Goal: Find specific page/section: Find specific page/section

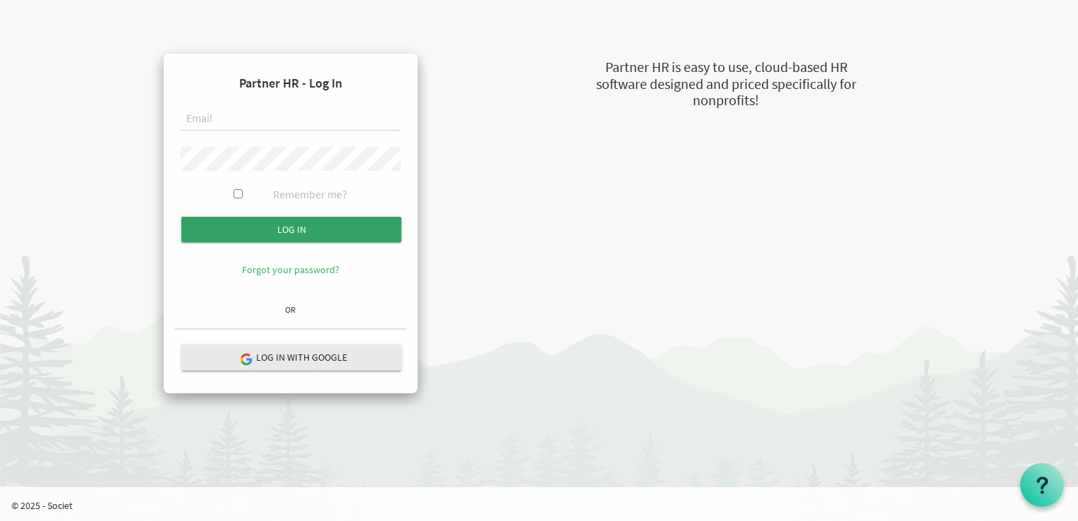
type input "rita@newcircles.ca"
click at [300, 231] on input "submit" at bounding box center [291, 229] width 220 height 25
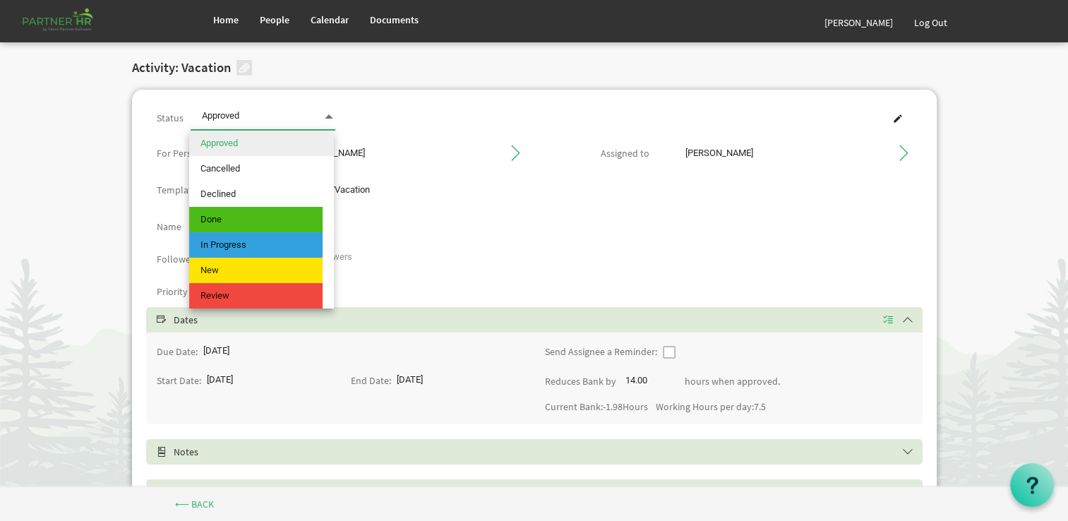
click at [325, 116] on span at bounding box center [329, 117] width 13 height 20
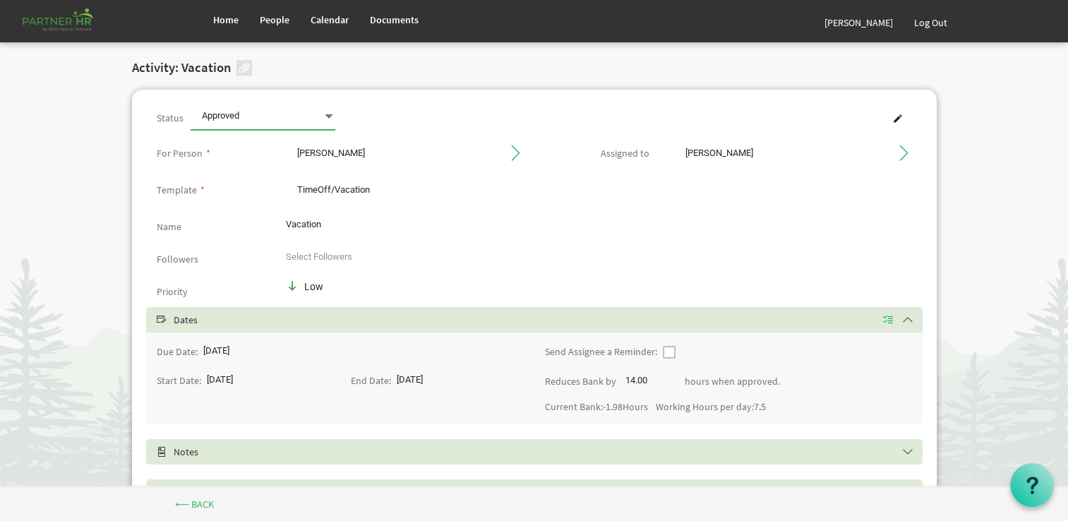
click at [325, 116] on span at bounding box center [329, 117] width 13 height 20
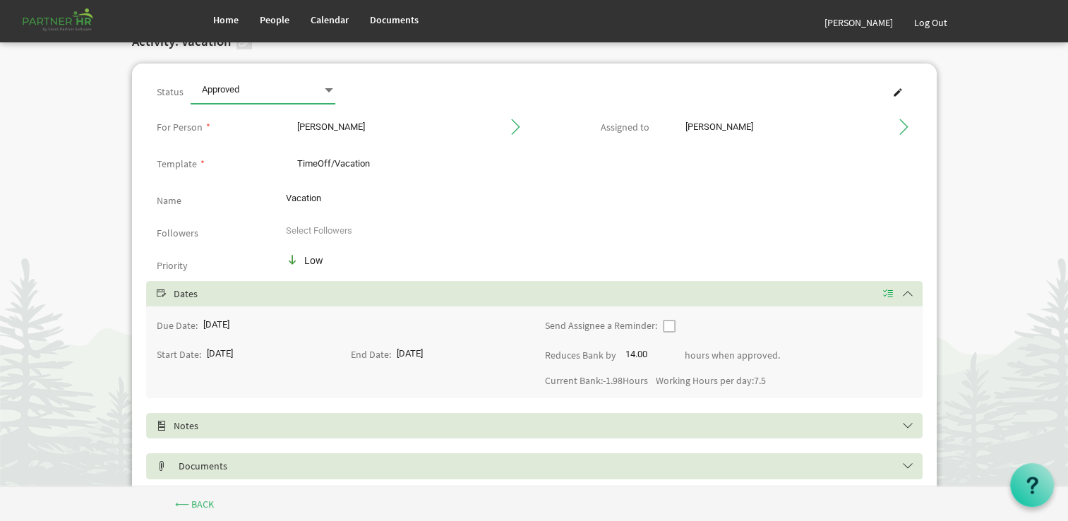
scroll to position [71, 0]
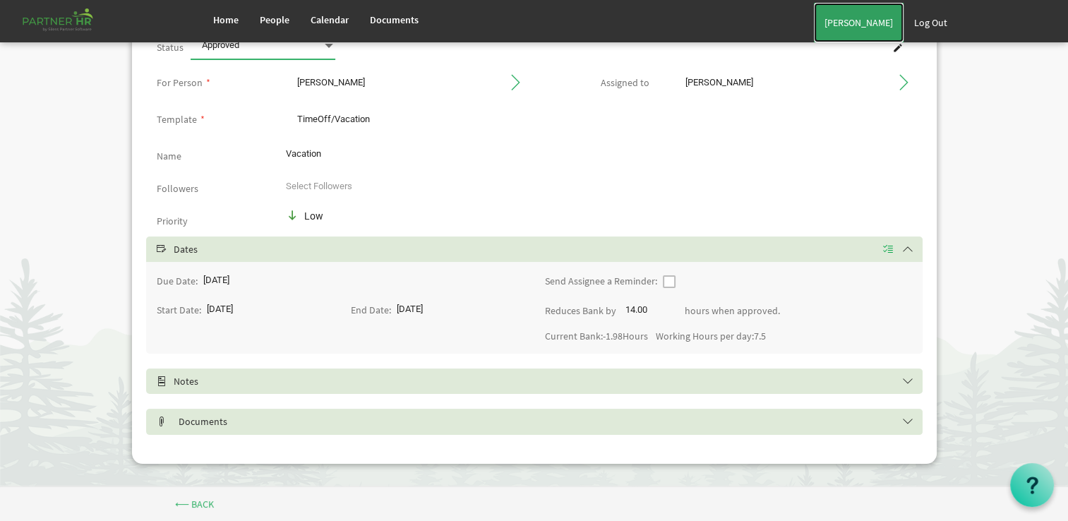
click at [875, 26] on link "[PERSON_NAME]" at bounding box center [859, 23] width 90 height 40
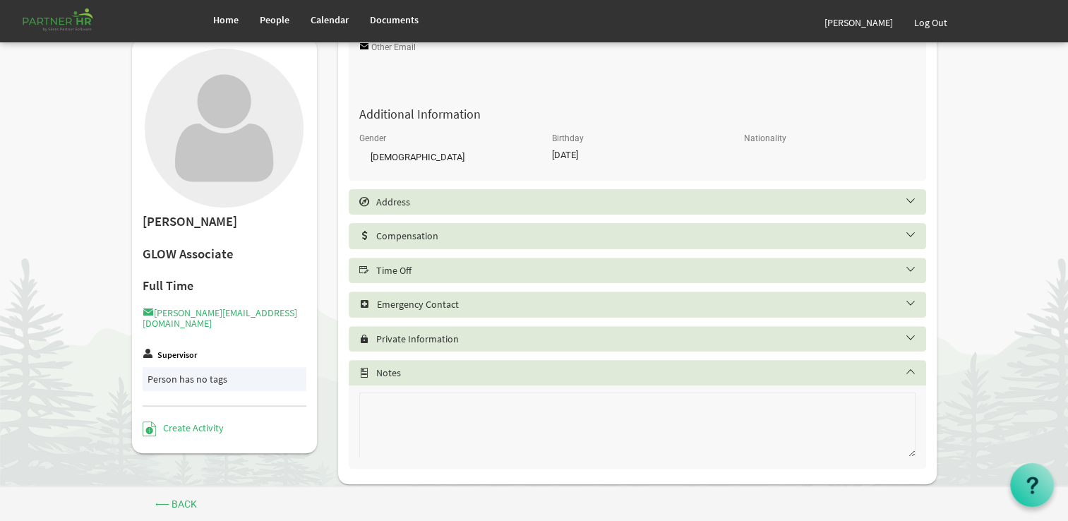
scroll to position [446, 0]
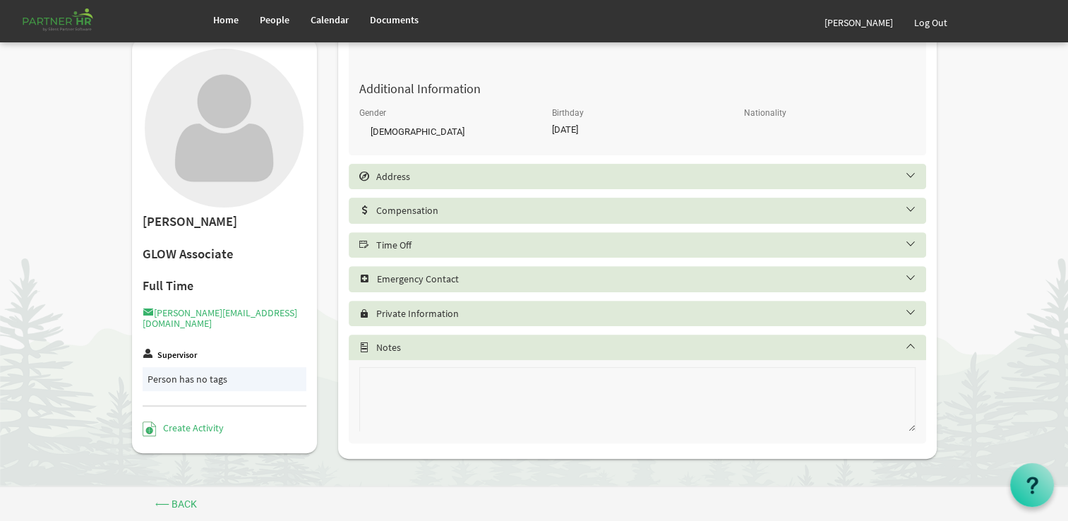
click at [514, 212] on h5 "Compensation" at bounding box center [647, 210] width 577 height 11
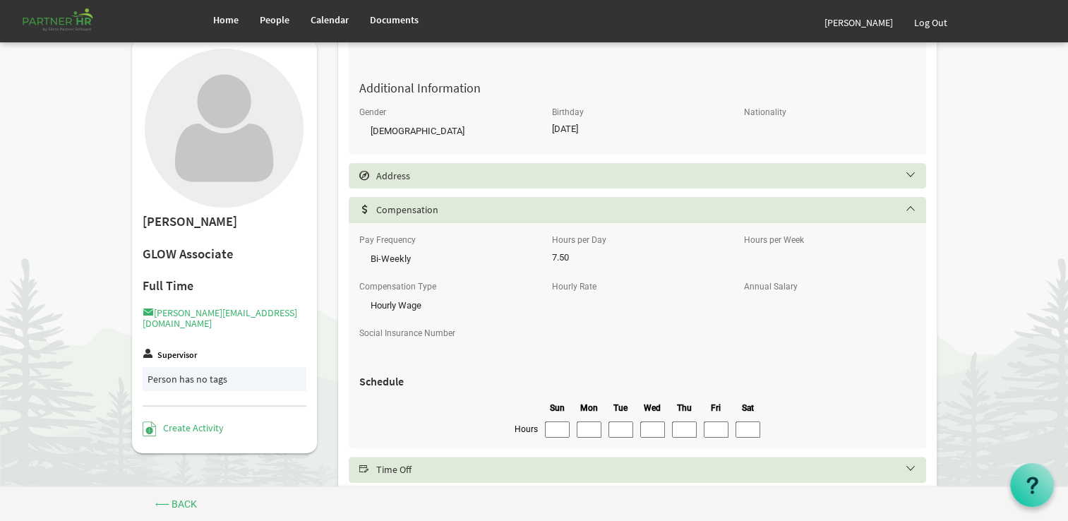
click at [514, 212] on h5 "Compensation" at bounding box center [647, 209] width 577 height 11
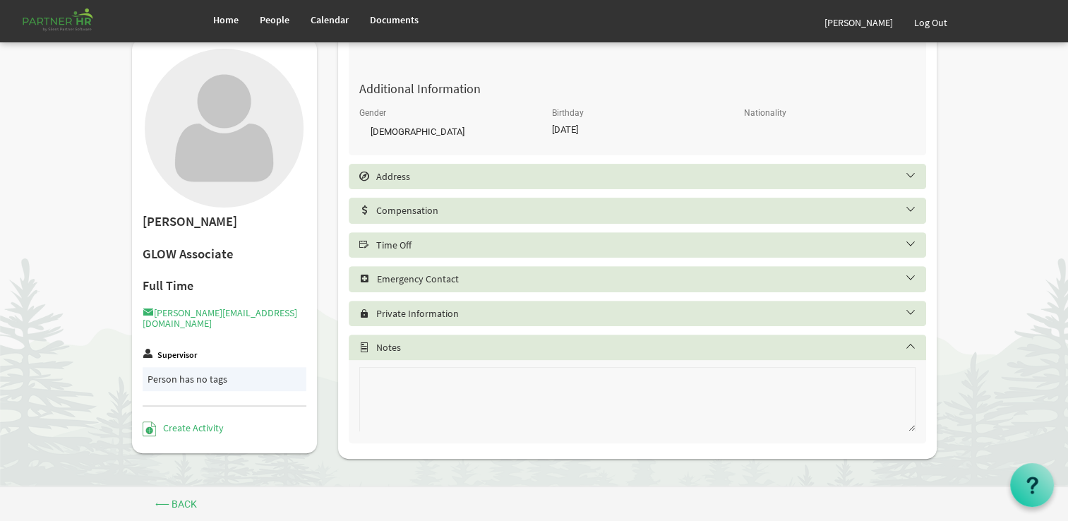
click at [513, 185] on div "Address" at bounding box center [637, 176] width 577 height 25
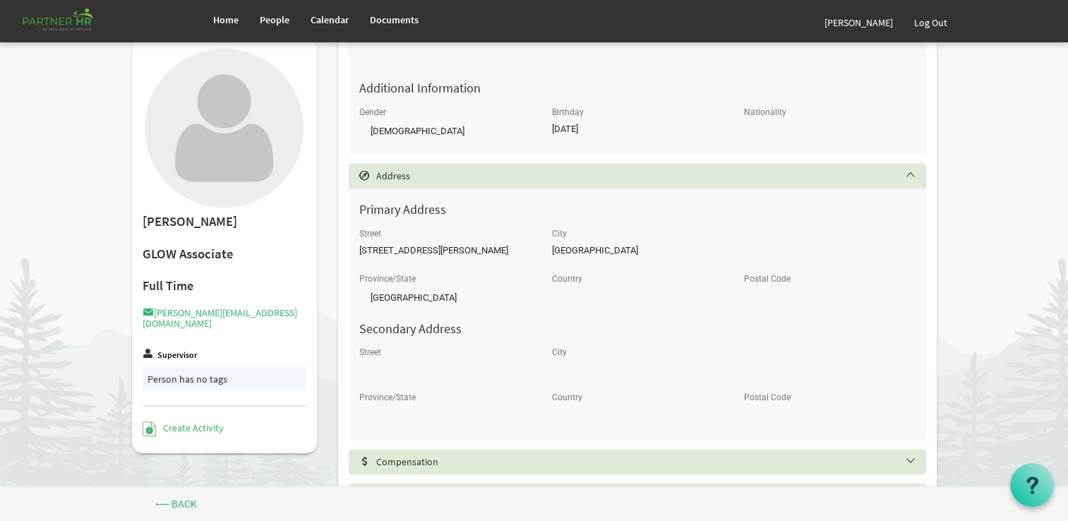
click at [513, 185] on div "Address" at bounding box center [637, 175] width 577 height 25
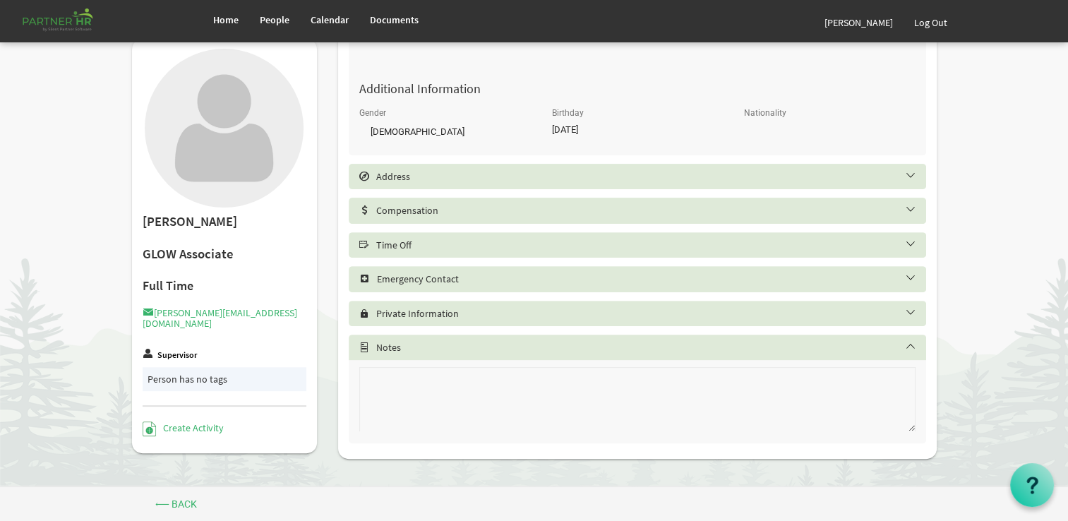
click at [479, 249] on h5 "Time Off" at bounding box center [647, 244] width 577 height 11
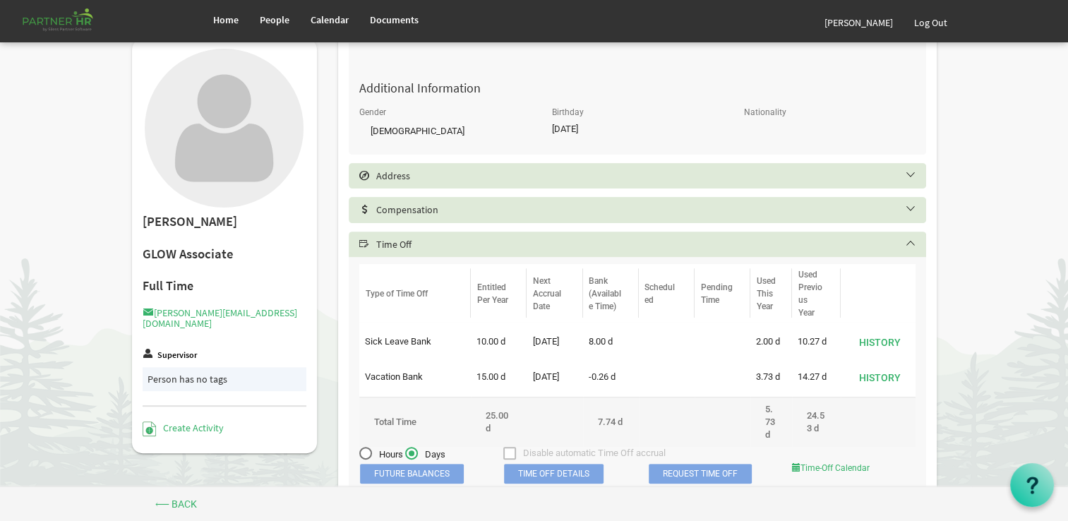
click at [484, 181] on h5 "Address" at bounding box center [647, 175] width 577 height 11
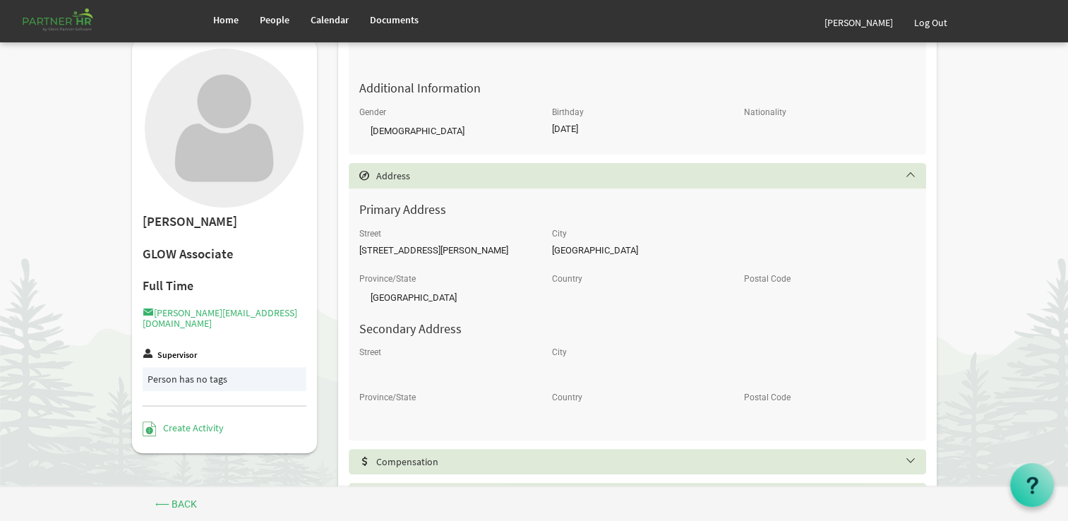
click at [548, 175] on h5 "Address" at bounding box center [647, 175] width 577 height 11
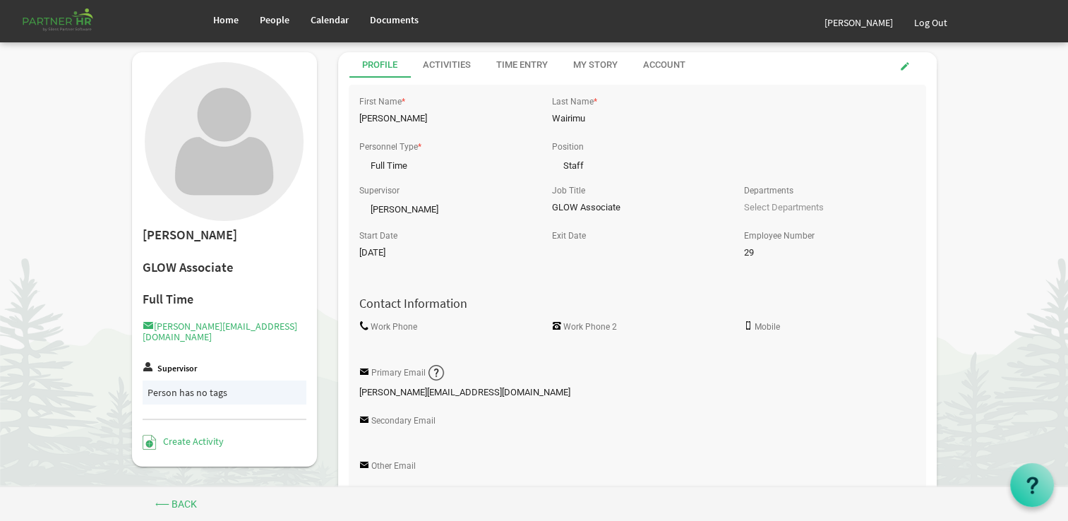
scroll to position [0, 0]
